Goal: Information Seeking & Learning: Learn about a topic

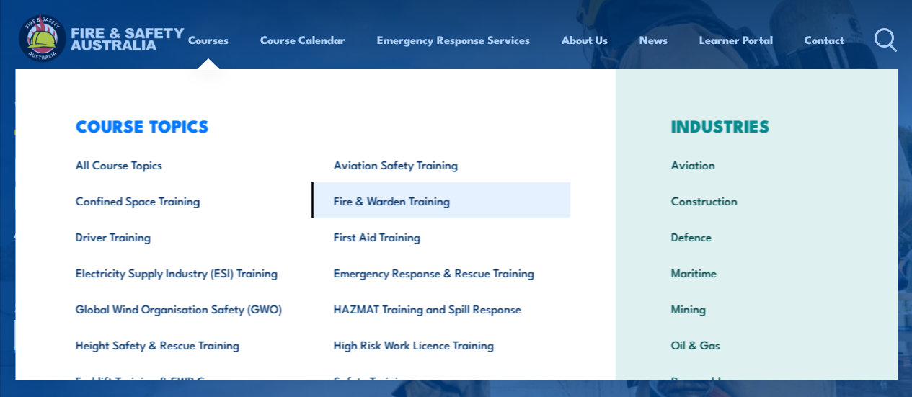
click at [372, 203] on link "Fire & Warden Training" at bounding box center [440, 200] width 259 height 36
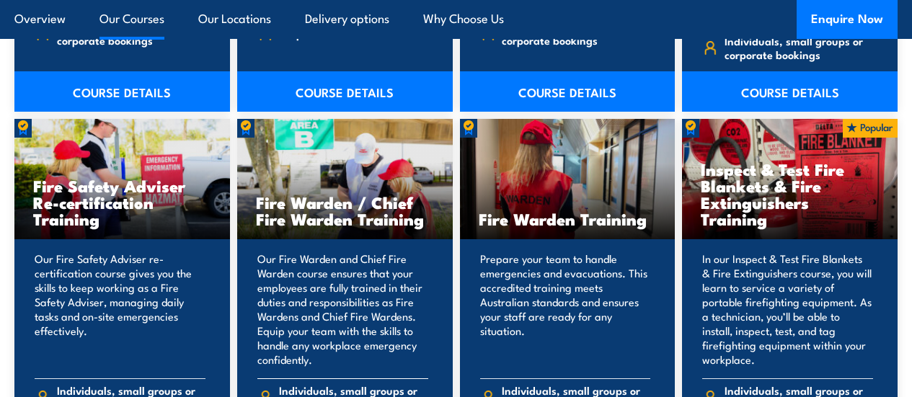
scroll to position [1947, 0]
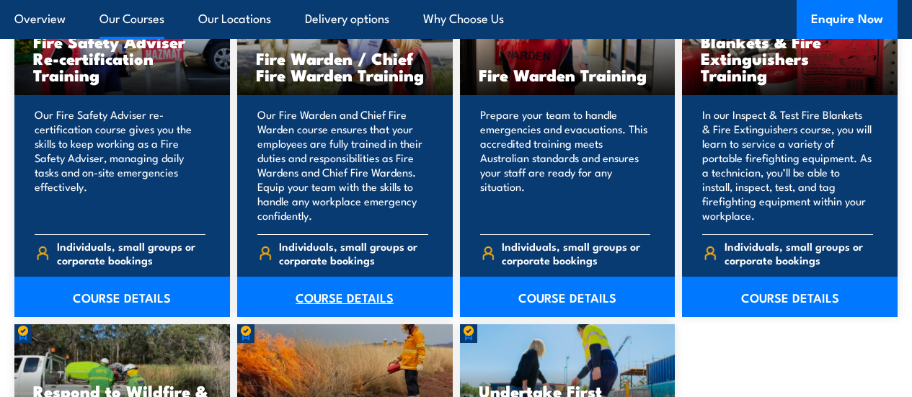
click at [353, 317] on link "COURSE DETAILS" at bounding box center [345, 297] width 216 height 40
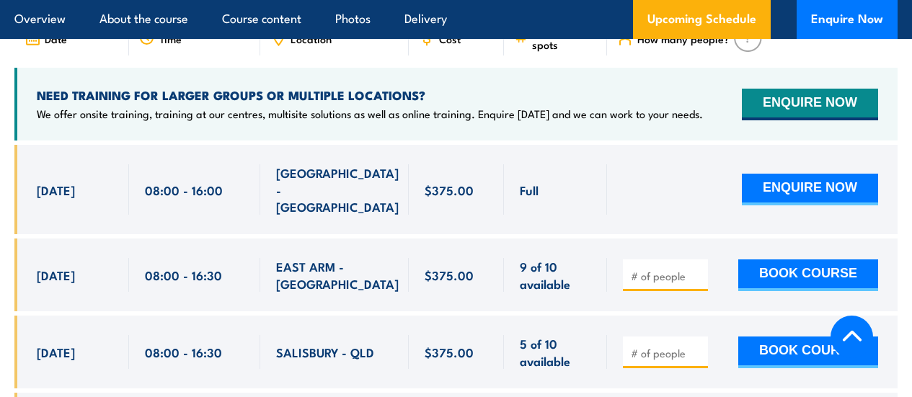
scroll to position [2884, 0]
